Goal: Navigation & Orientation: Understand site structure

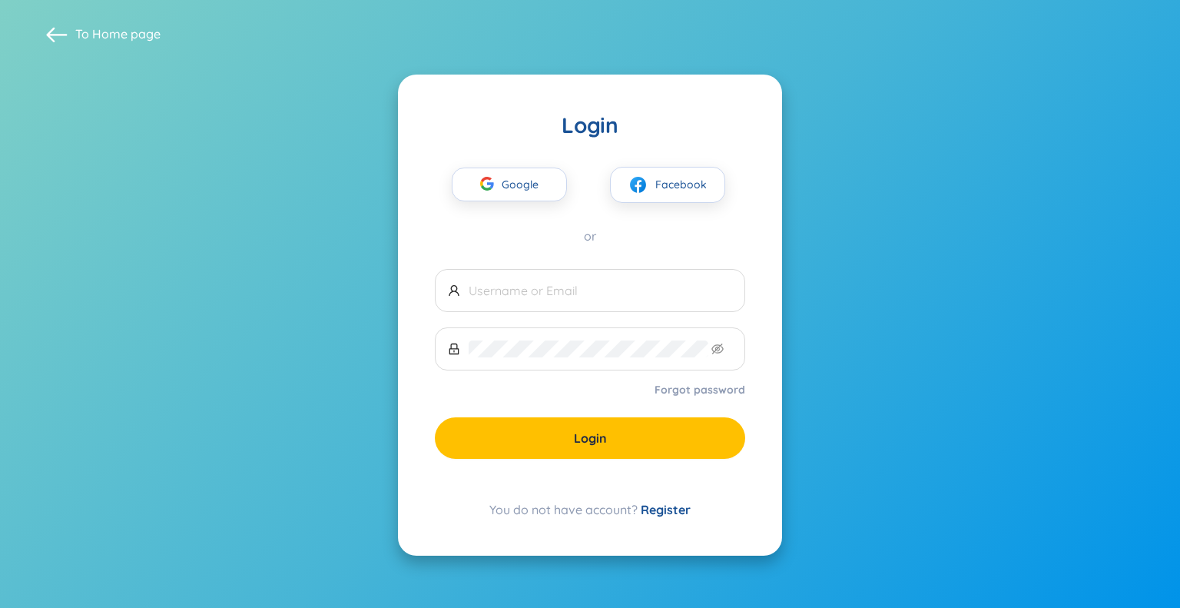
click at [508, 201] on button "Google" at bounding box center [509, 185] width 115 height 34
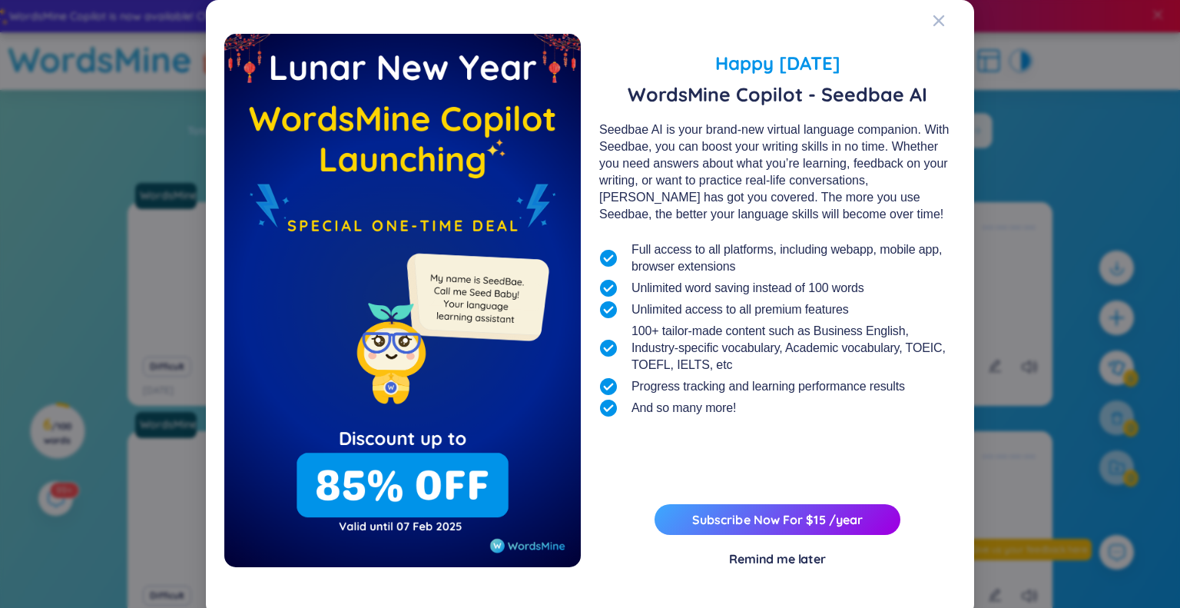
click at [755, 555] on div "Remind me later" at bounding box center [777, 558] width 97 height 17
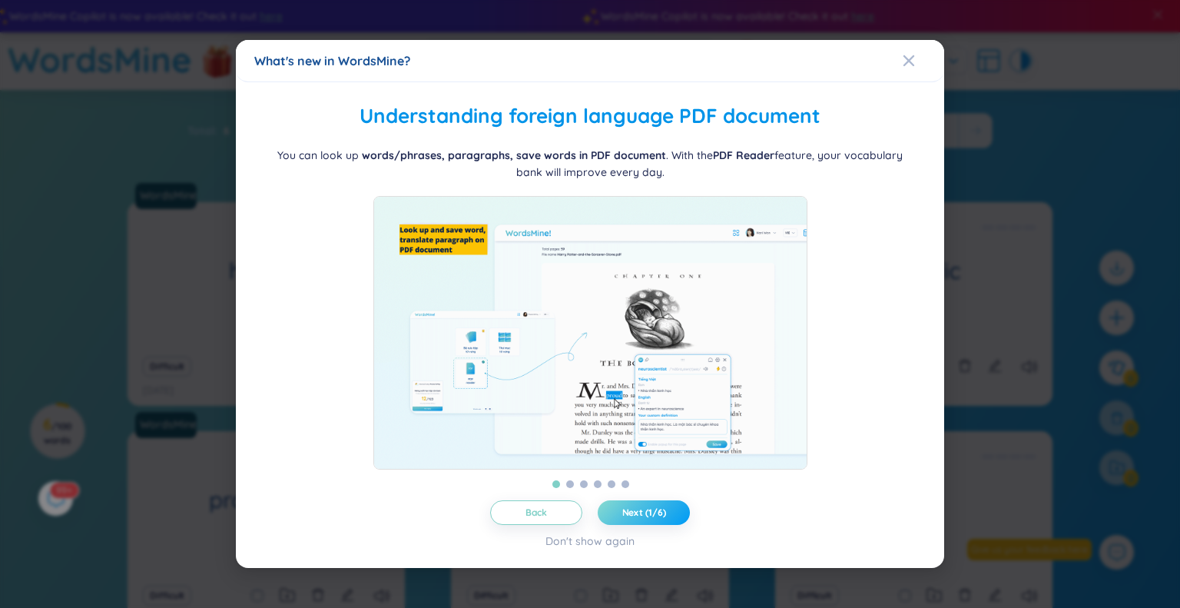
click at [634, 519] on span "Next (1/6)" at bounding box center [645, 512] width 44 height 12
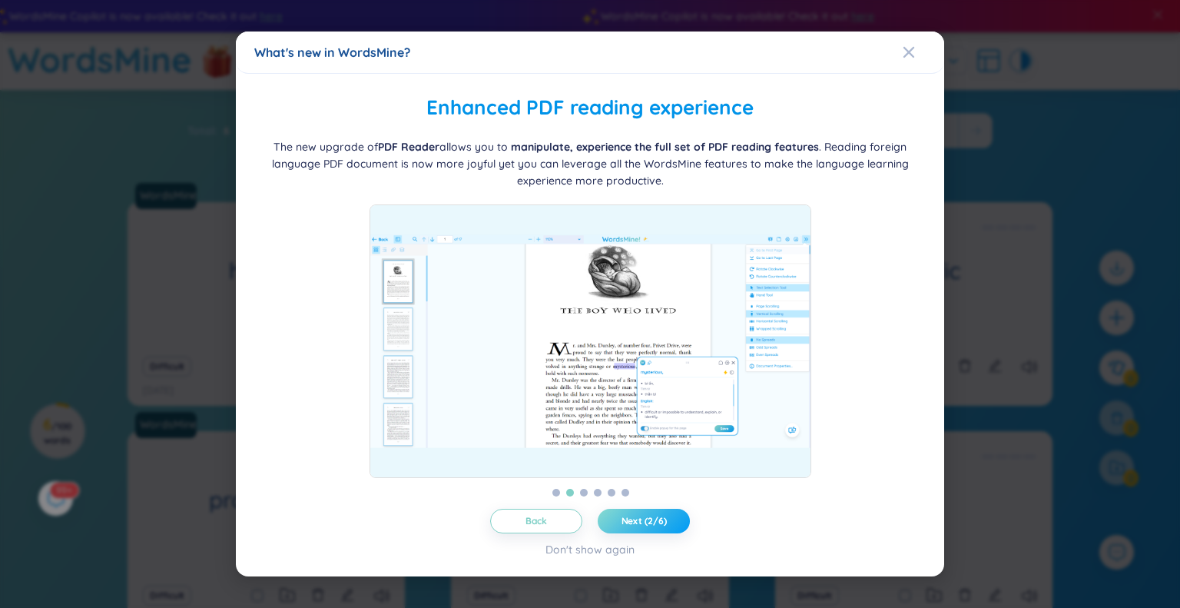
click at [634, 522] on span "Next (2/6)" at bounding box center [644, 521] width 45 height 12
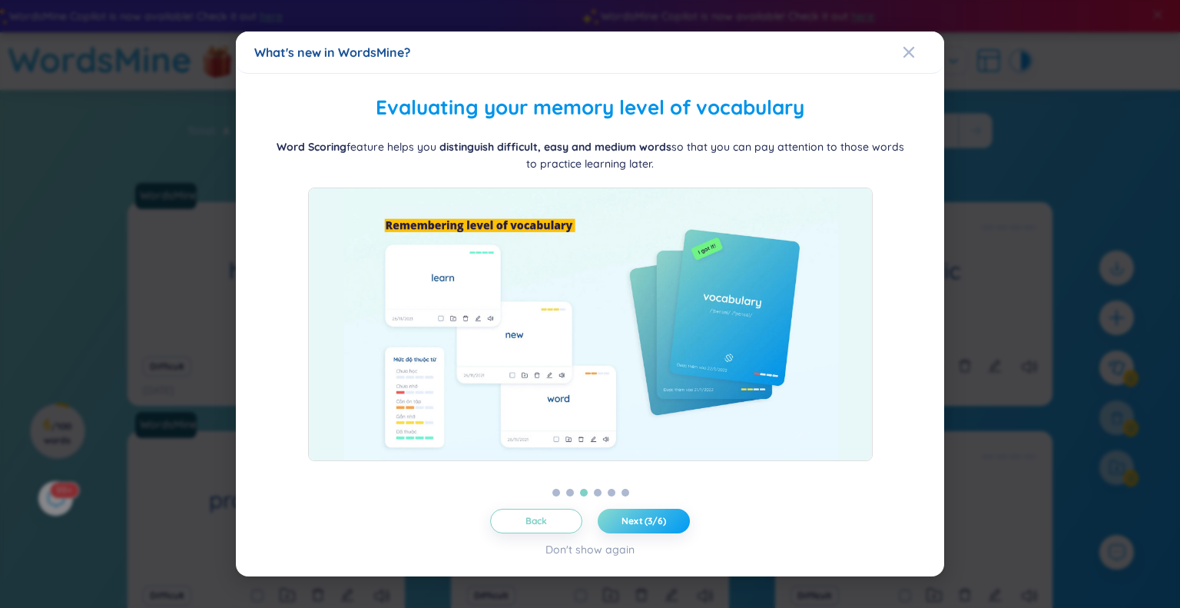
click at [634, 522] on span "Next (3/6)" at bounding box center [644, 521] width 45 height 12
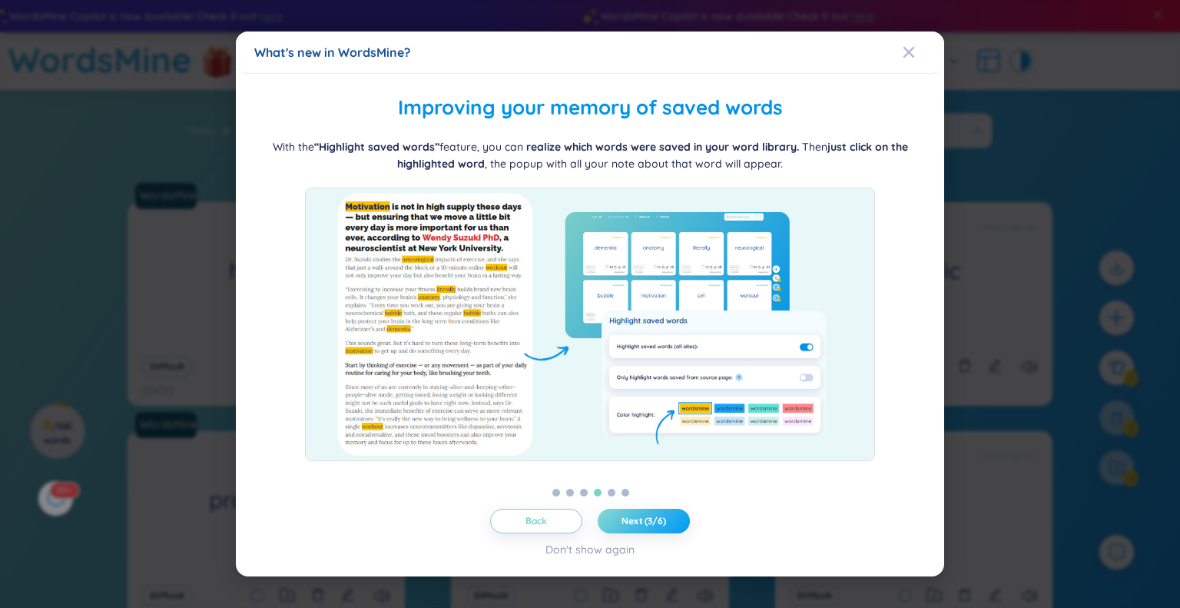
click at [634, 522] on span "Next (3/6)" at bounding box center [644, 521] width 45 height 12
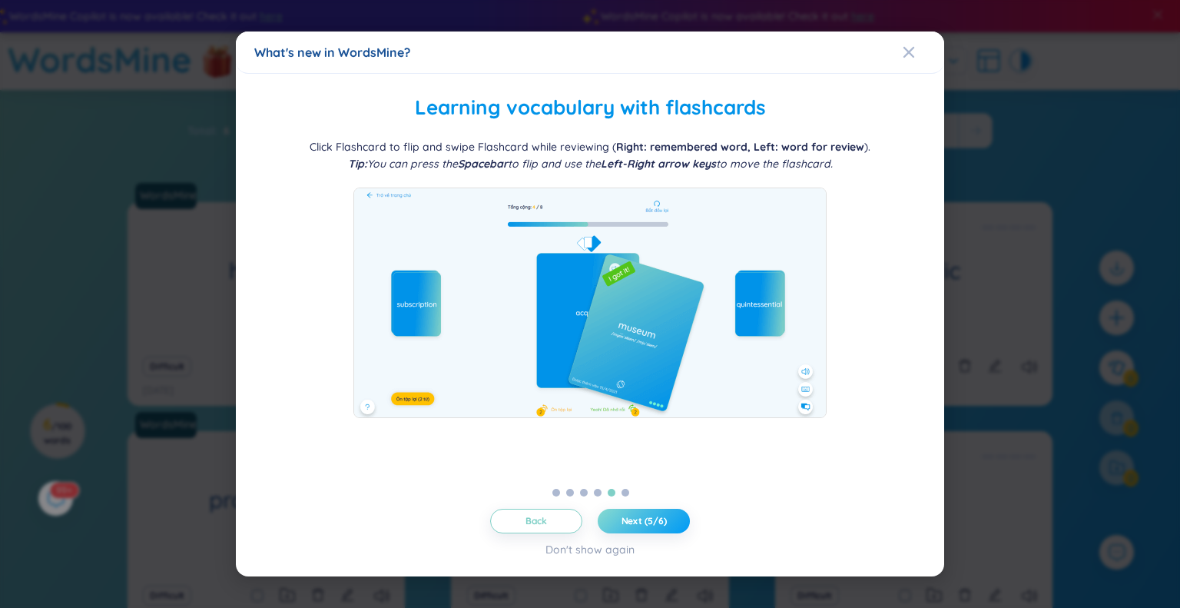
click at [634, 522] on span "Next (5/6)" at bounding box center [644, 521] width 45 height 12
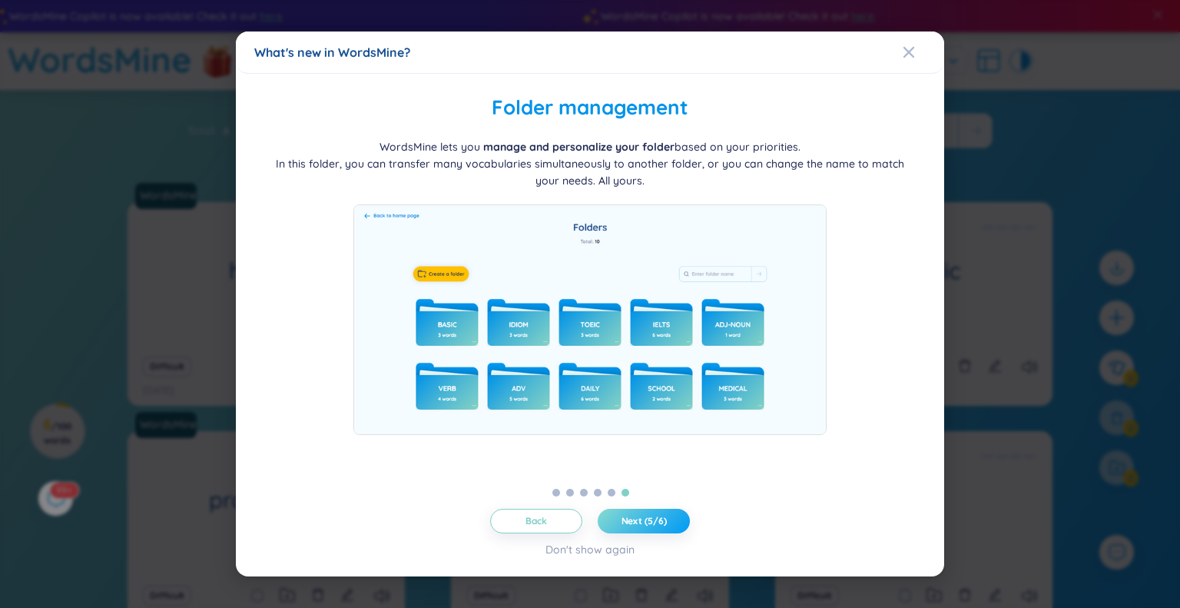
click at [634, 522] on span "Next (5/6)" at bounding box center [644, 521] width 45 height 12
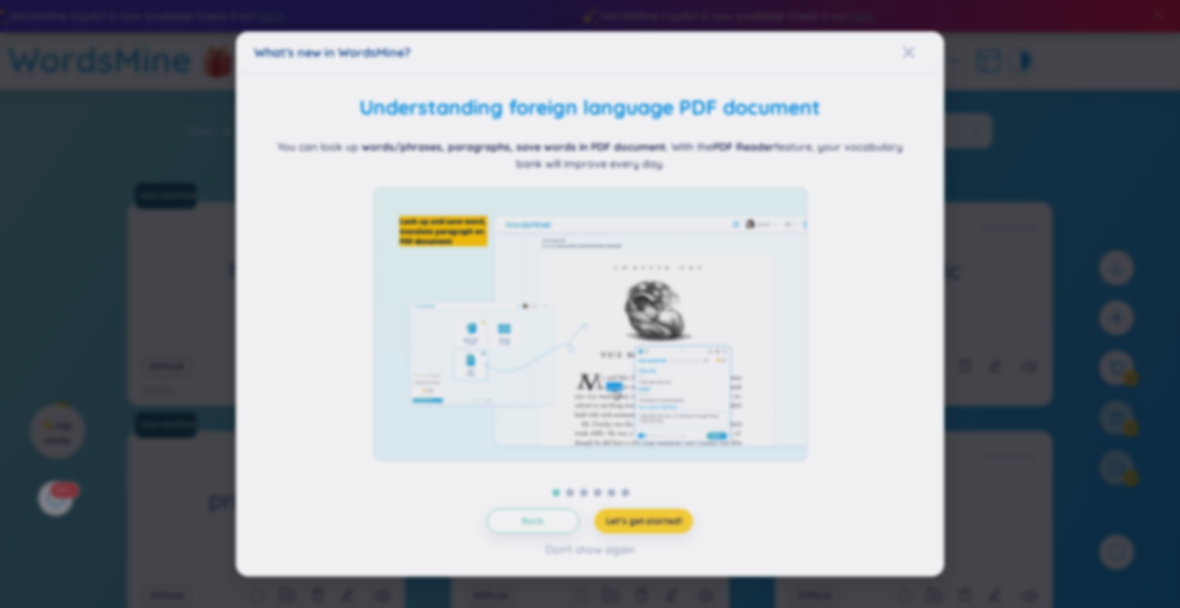
click at [634, 522] on div at bounding box center [590, 517] width 664 height 274
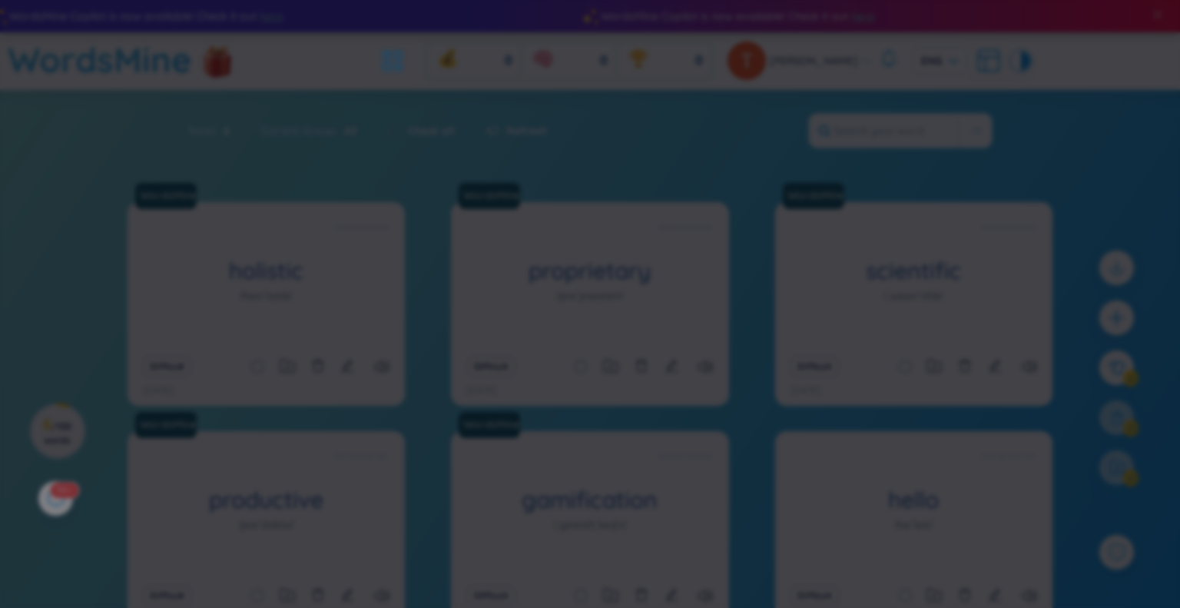
click at [634, 522] on img at bounding box center [590, 517] width 516 height 274
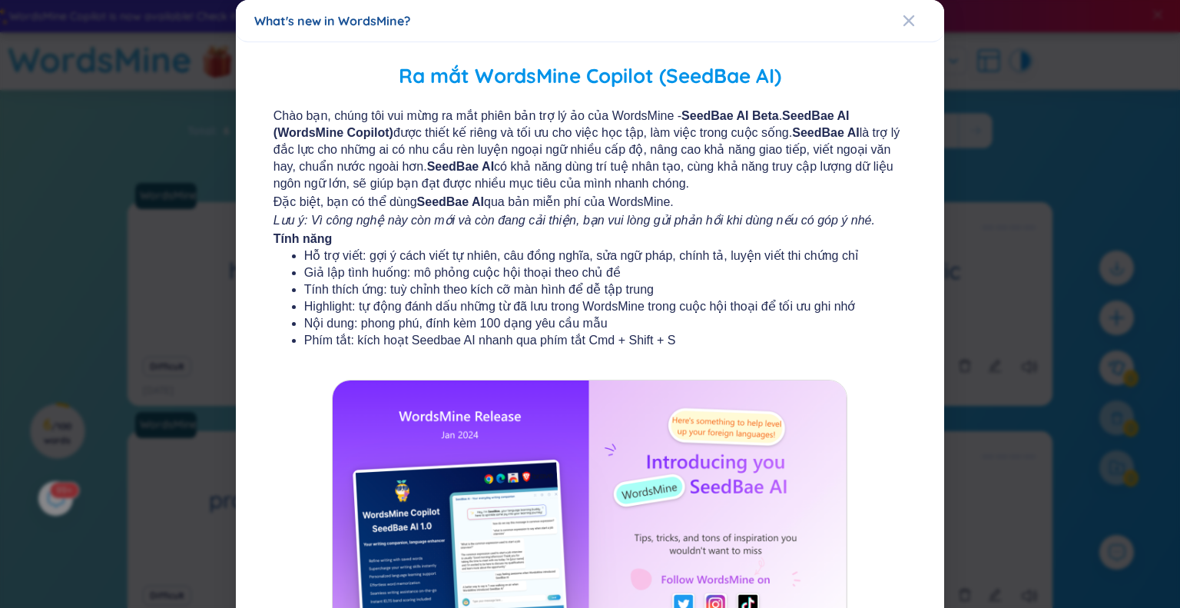
click at [634, 522] on div "What's new in WordsMine? Ra mắt WordsMine Copilot (SeedBae AI) Chào bạn, chúng …" at bounding box center [590, 304] width 1180 height 608
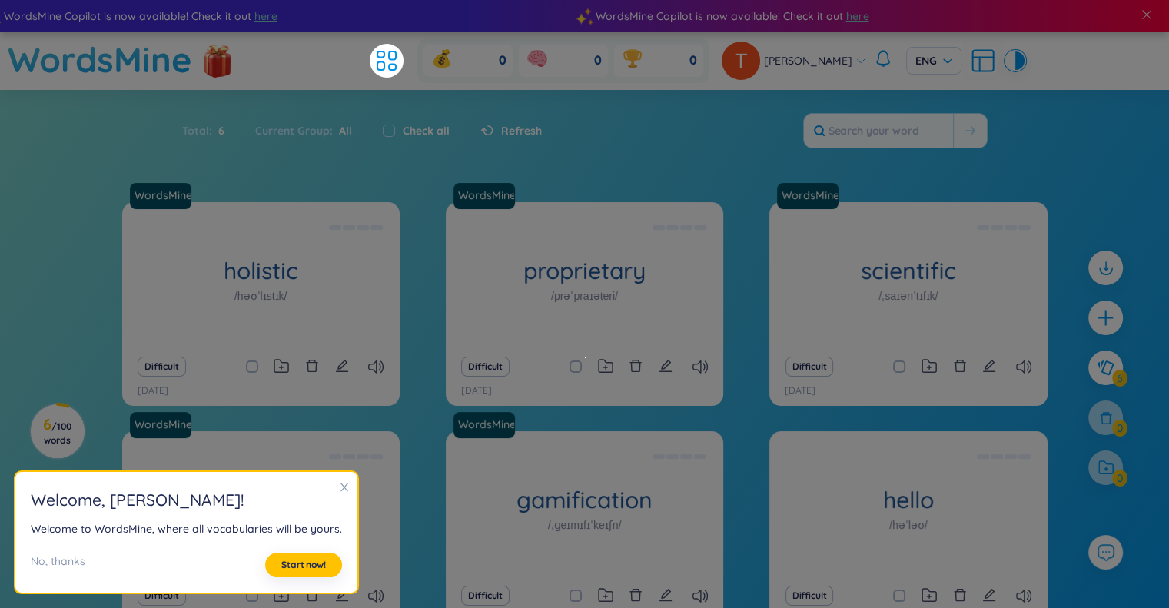
click at [340, 484] on icon "close" at bounding box center [344, 487] width 8 height 8
